Goal: Task Accomplishment & Management: Use online tool/utility

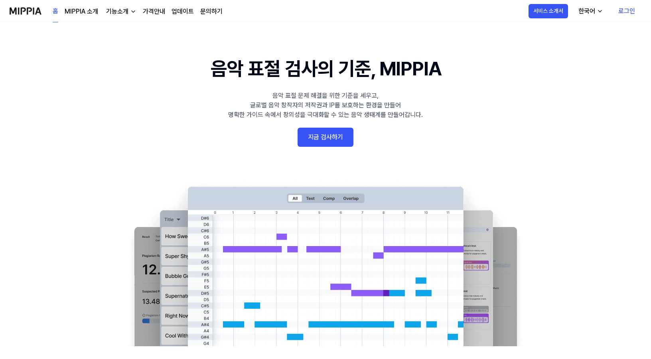
click at [314, 141] on link "지금 검사하기" at bounding box center [326, 137] width 56 height 19
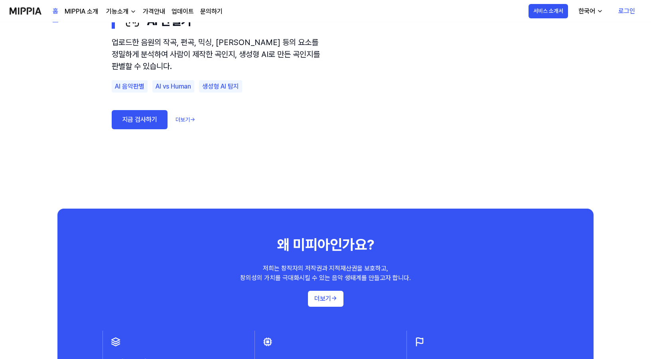
scroll to position [598, 0]
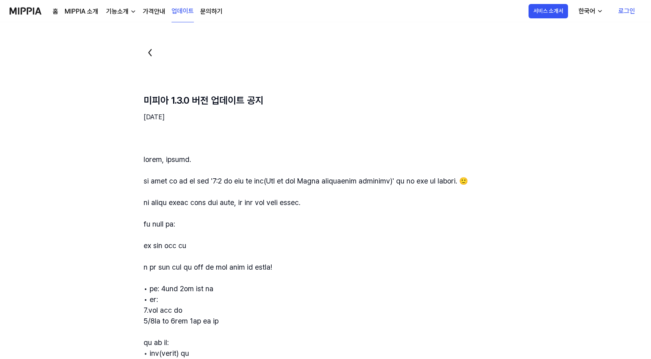
click at [32, 13] on img at bounding box center [26, 11] width 32 height 22
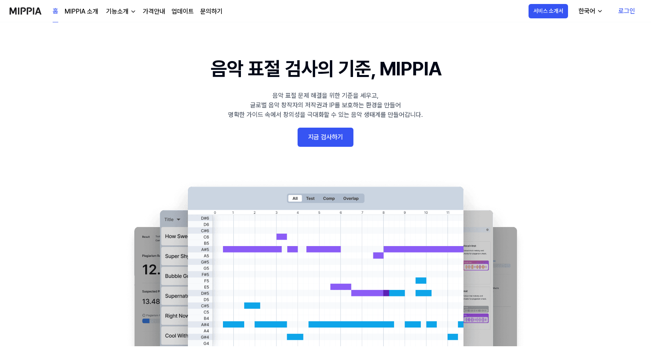
click at [320, 133] on link "지금 검사하기" at bounding box center [326, 137] width 56 height 19
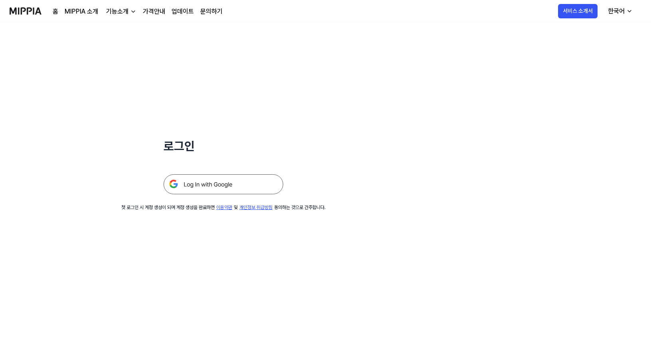
click at [244, 183] on img at bounding box center [224, 184] width 120 height 20
